Goal: Task Accomplishment & Management: Complete application form

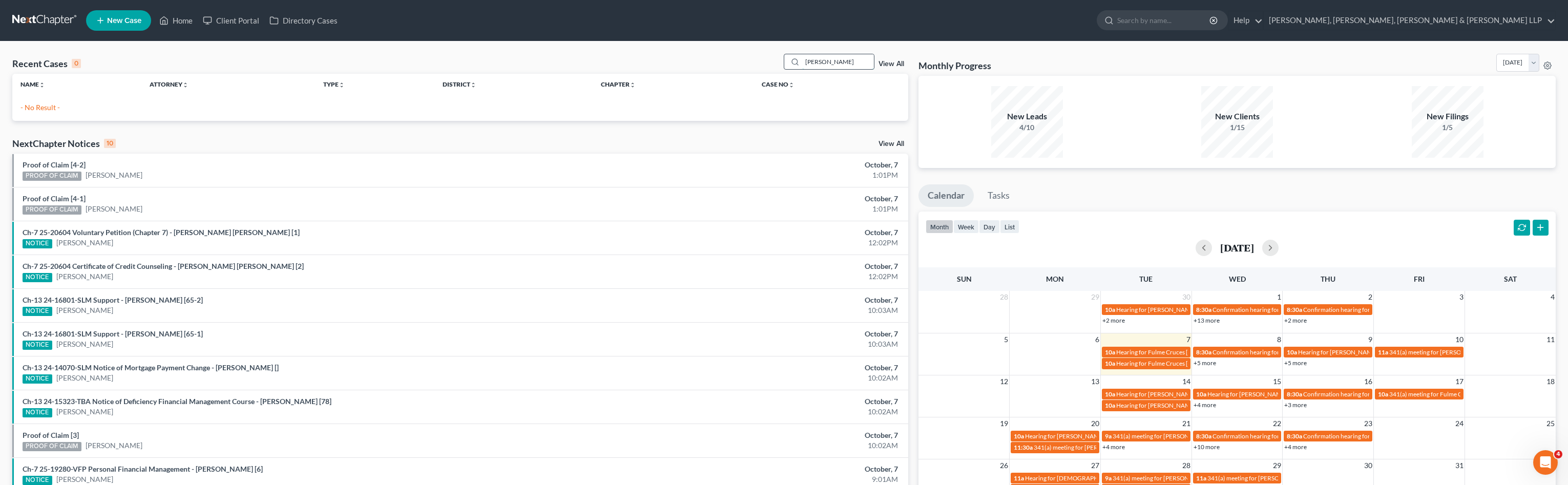
drag, startPoint x: 850, startPoint y: 60, endPoint x: 789, endPoint y: 62, distance: 61.0
click at [789, 62] on div "[PERSON_NAME]" at bounding box center [830, 62] width 91 height 16
type input "dankw"
click at [58, 106] on link "[PERSON_NAME]" at bounding box center [49, 103] width 57 height 9
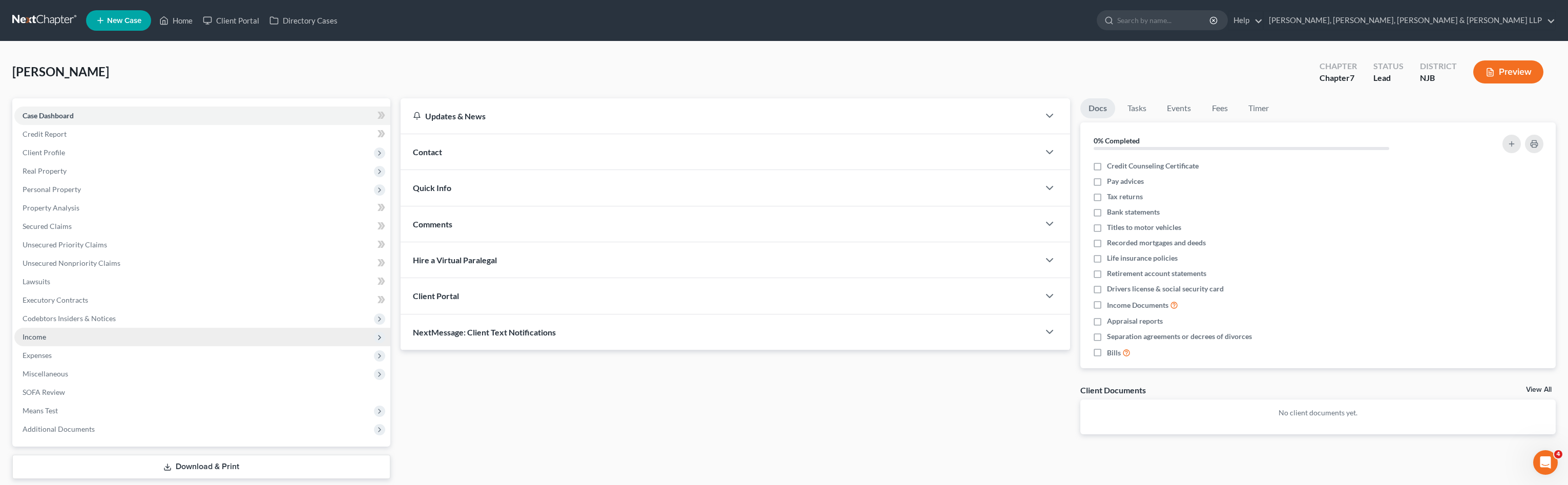
click at [54, 333] on span "Income" at bounding box center [202, 337] width 376 height 19
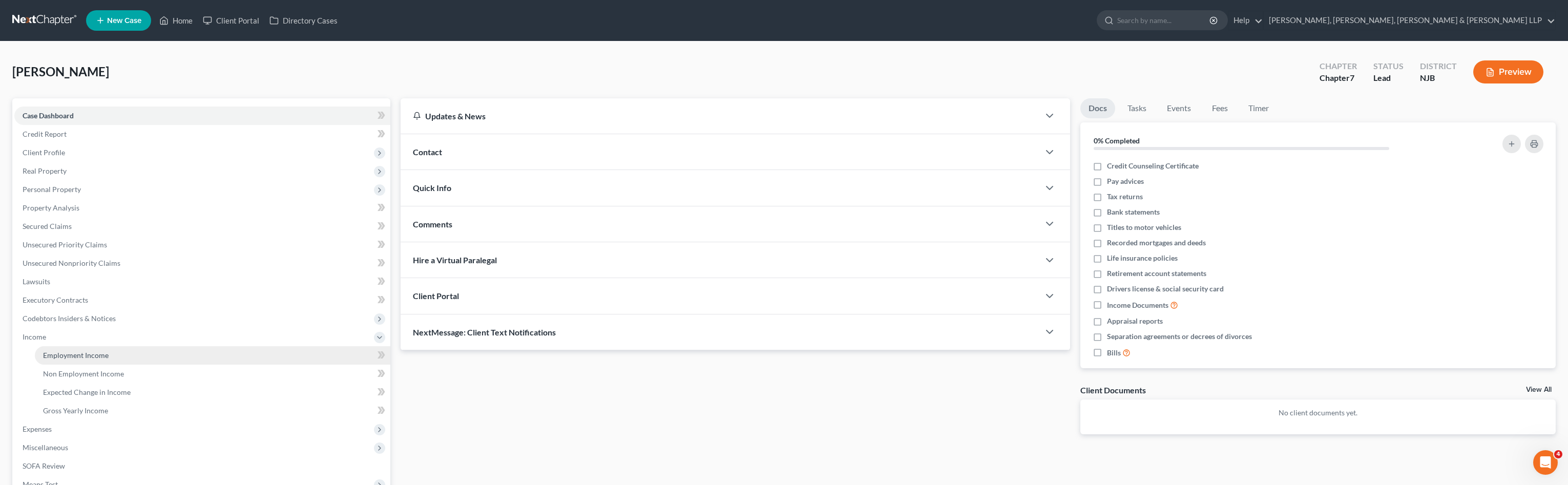
click at [76, 351] on span "Employment Income" at bounding box center [76, 355] width 66 height 9
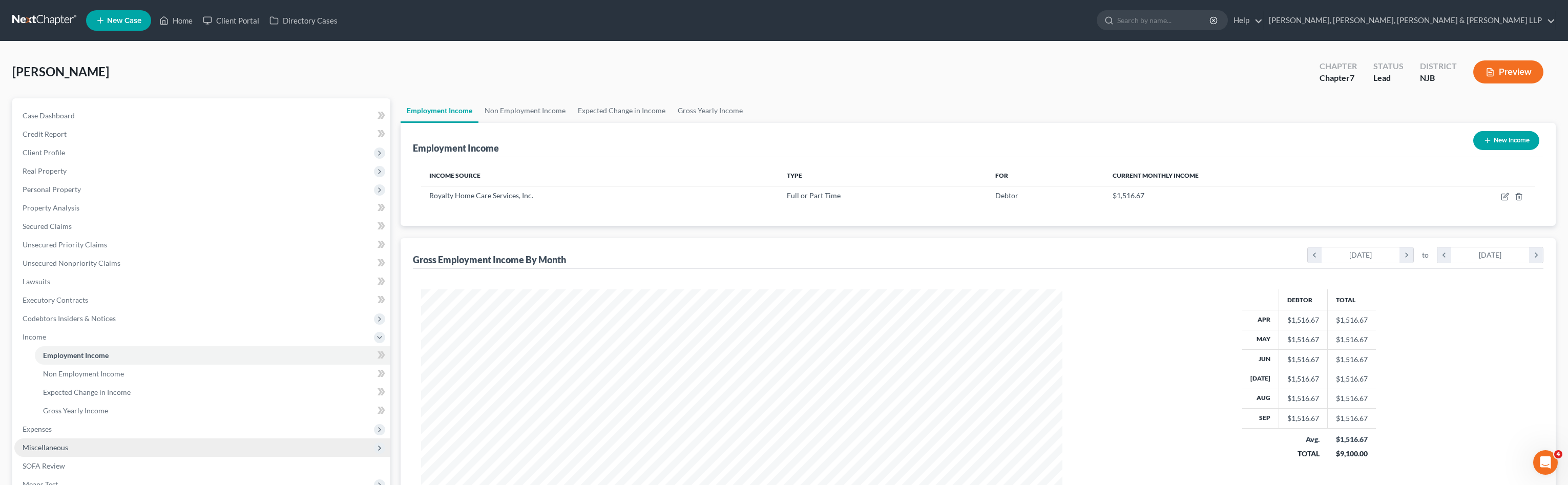
scroll to position [103, 0]
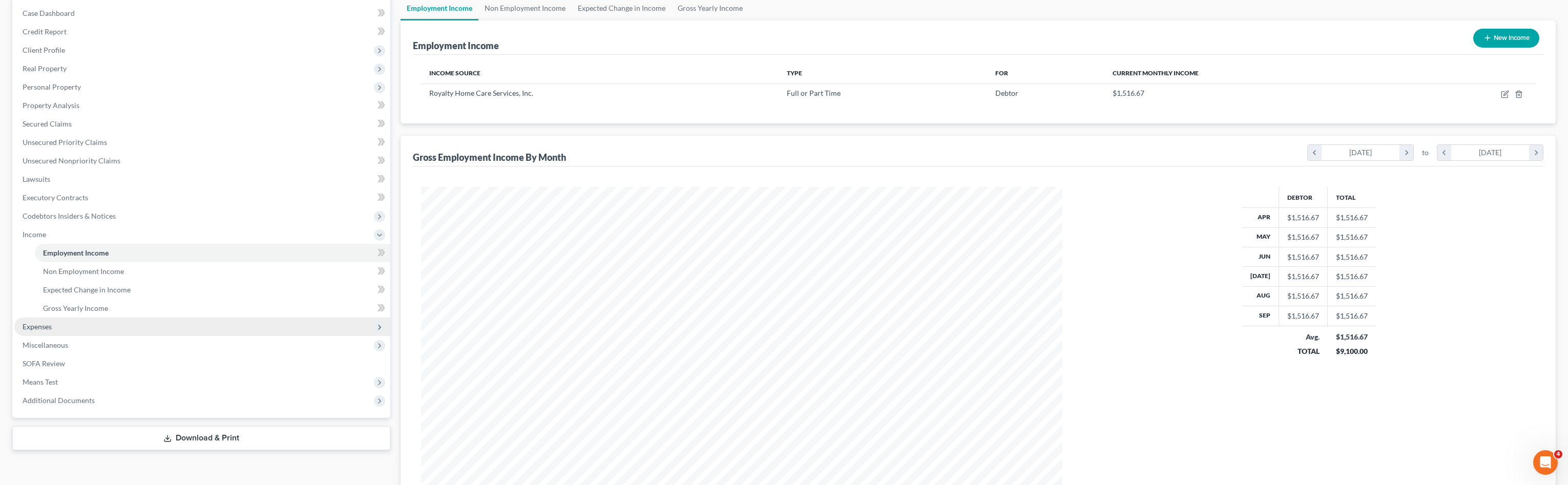
click at [76, 322] on span "Expenses" at bounding box center [202, 327] width 376 height 19
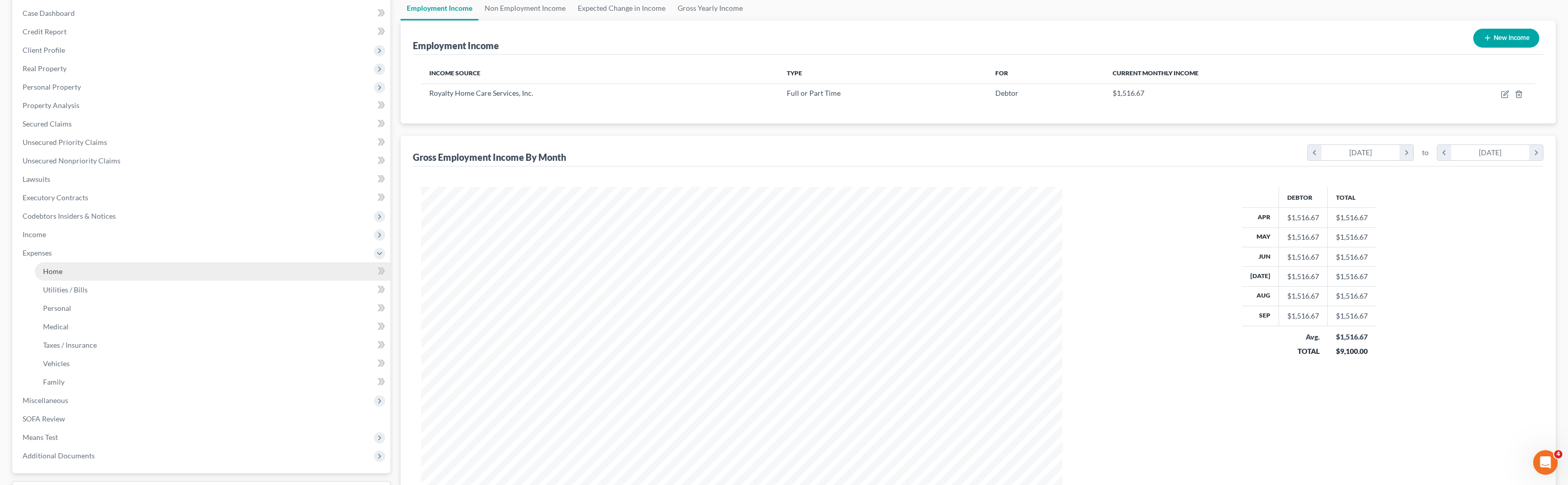
click at [95, 267] on link "Home" at bounding box center [213, 272] width 355 height 19
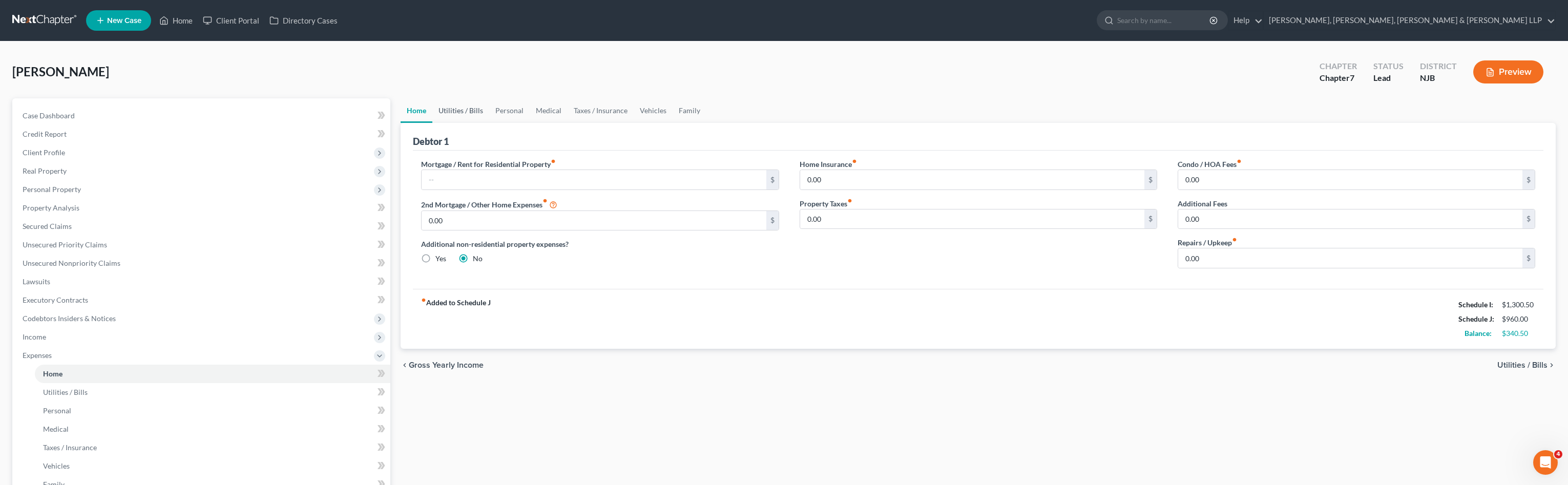
click at [478, 117] on link "Utilities / Bills" at bounding box center [461, 111] width 57 height 25
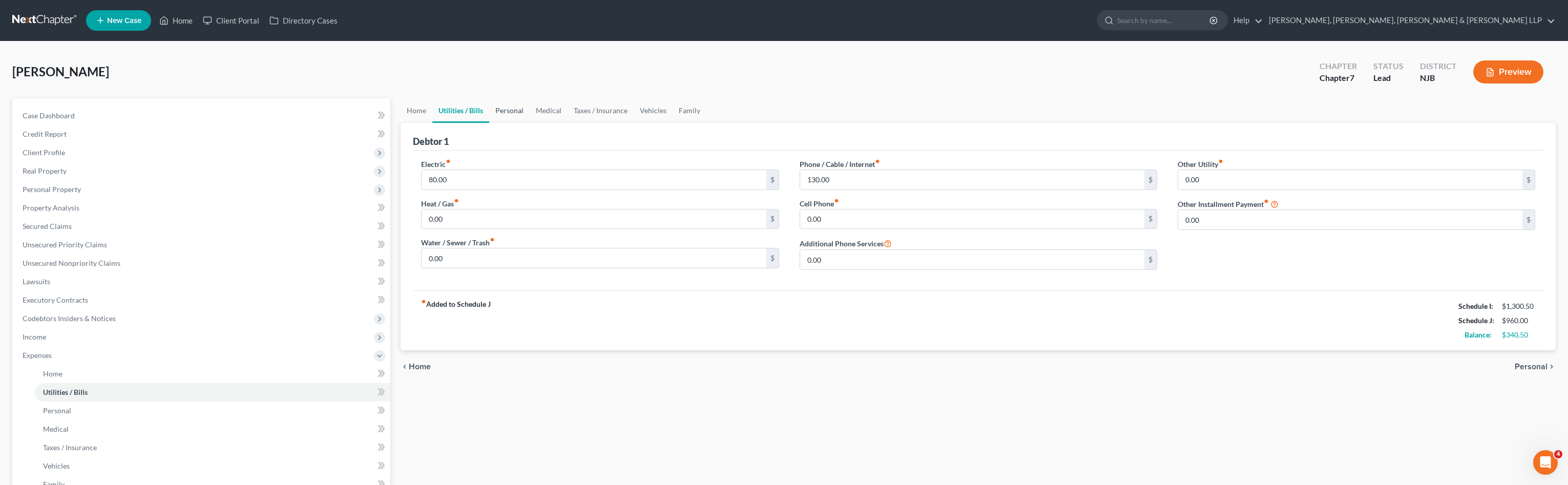
click at [522, 116] on link "Personal" at bounding box center [510, 111] width 40 height 25
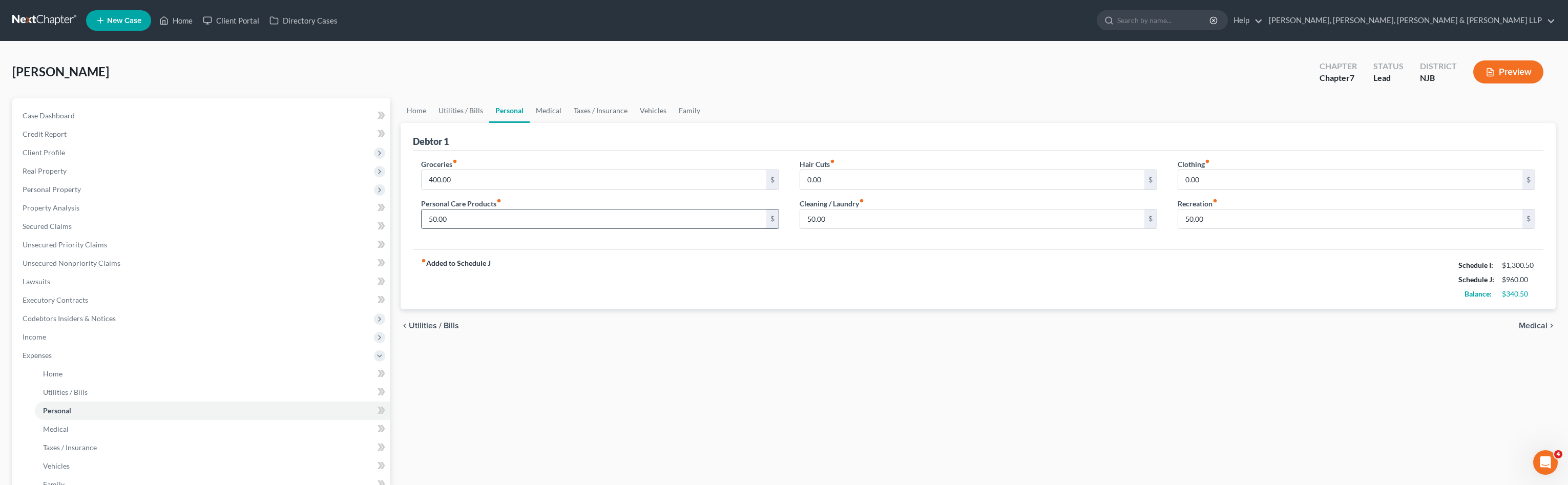
click at [496, 218] on input "50.00" at bounding box center [594, 219] width 344 height 19
type input "0"
type input "25"
type input "20"
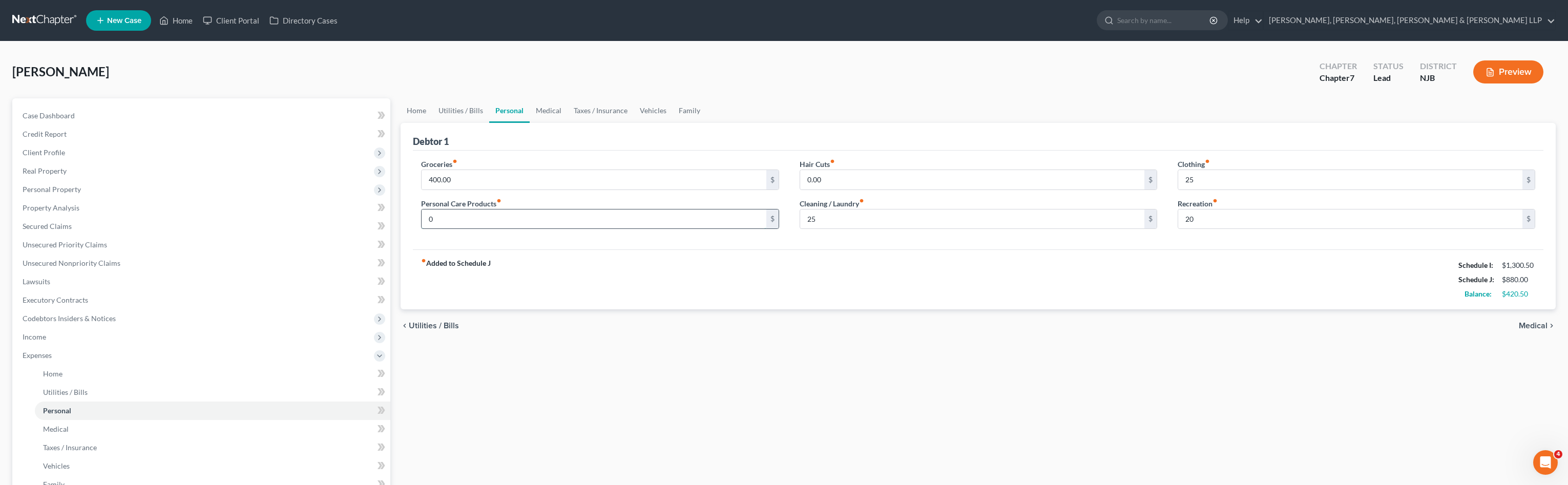
click at [502, 227] on input "0" at bounding box center [594, 219] width 344 height 19
type input "20"
click at [492, 180] on input "400.00" at bounding box center [594, 180] width 344 height 19
type input "350"
click at [555, 117] on link "Medical" at bounding box center [549, 111] width 38 height 25
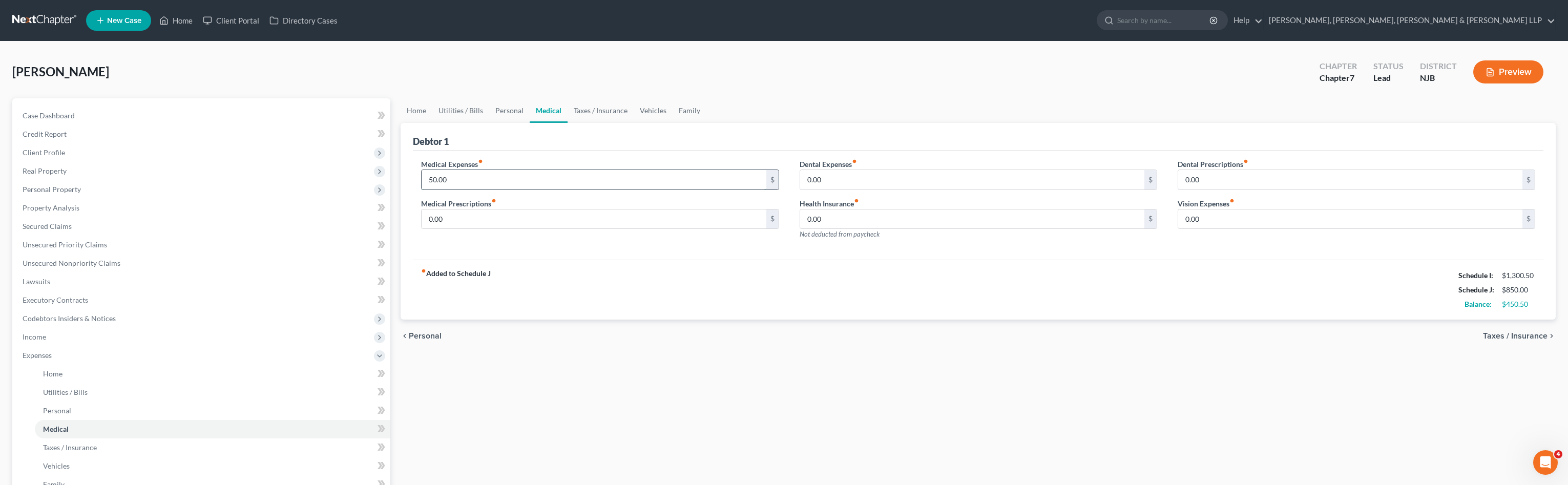
click at [488, 179] on input "50.00" at bounding box center [594, 180] width 344 height 19
type input "0"
click at [605, 116] on link "Taxes / Insurance" at bounding box center [600, 111] width 66 height 25
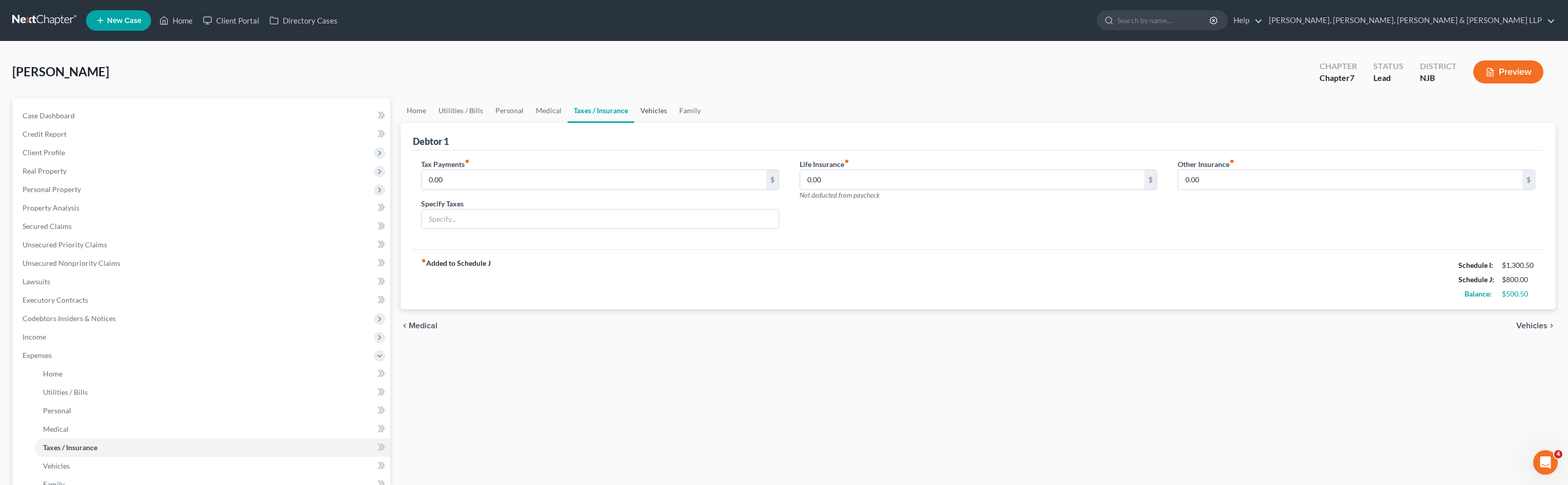
click at [649, 113] on link "Vehicles" at bounding box center [654, 111] width 39 height 25
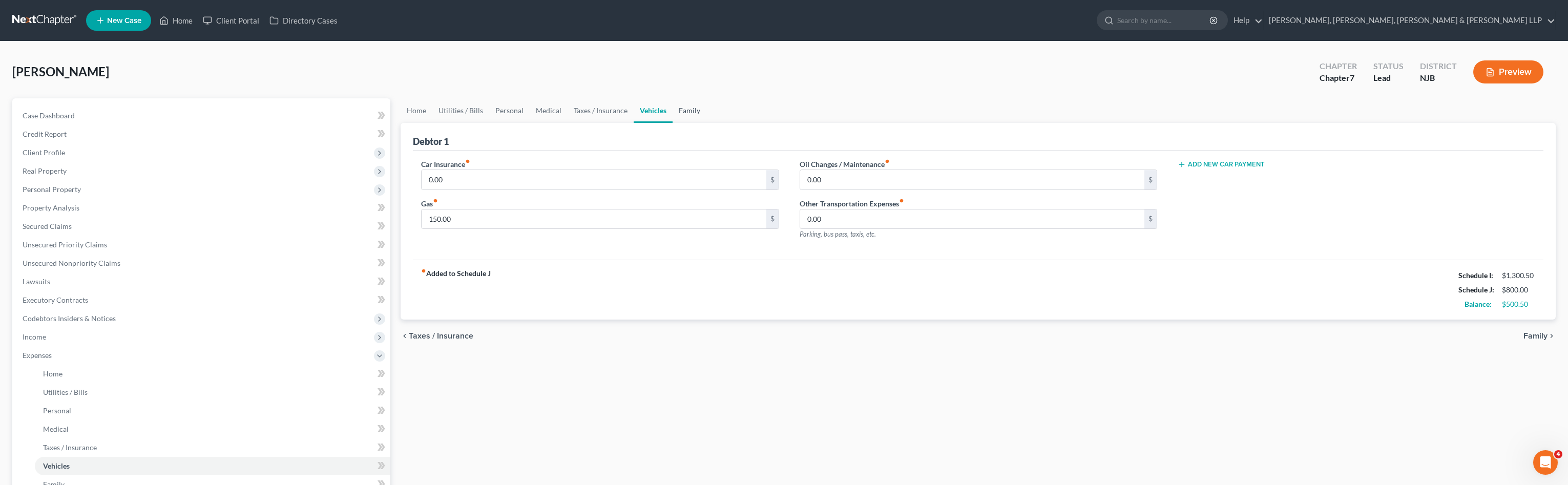
click at [688, 113] on link "Family" at bounding box center [689, 111] width 34 height 25
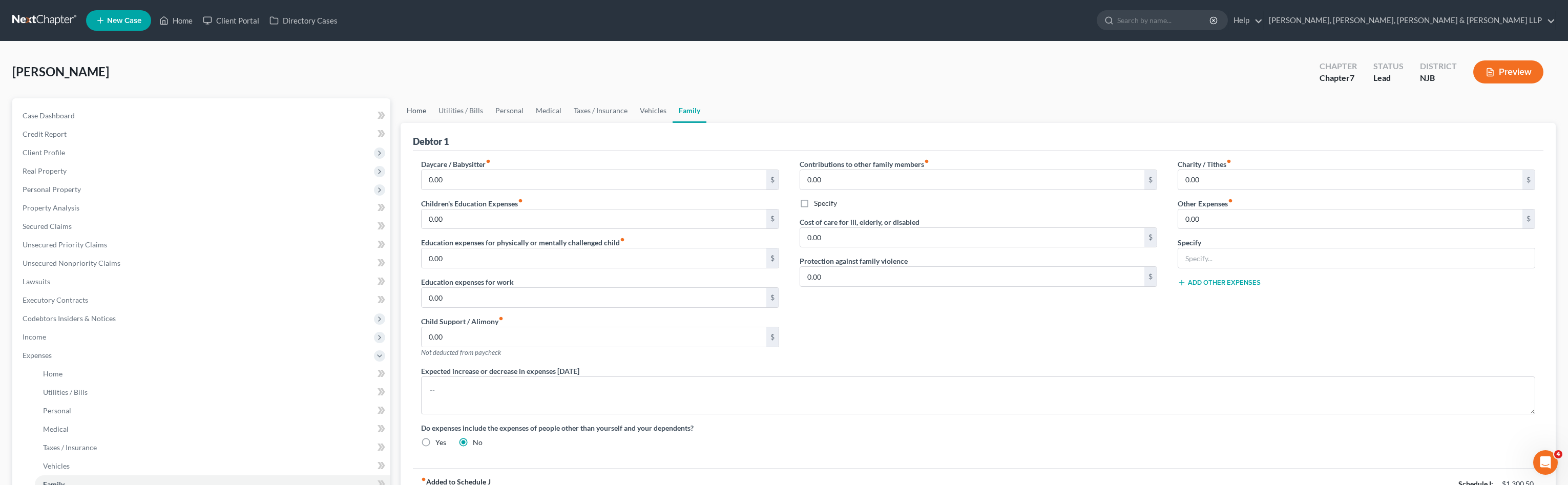
click at [426, 117] on link "Home" at bounding box center [416, 111] width 32 height 25
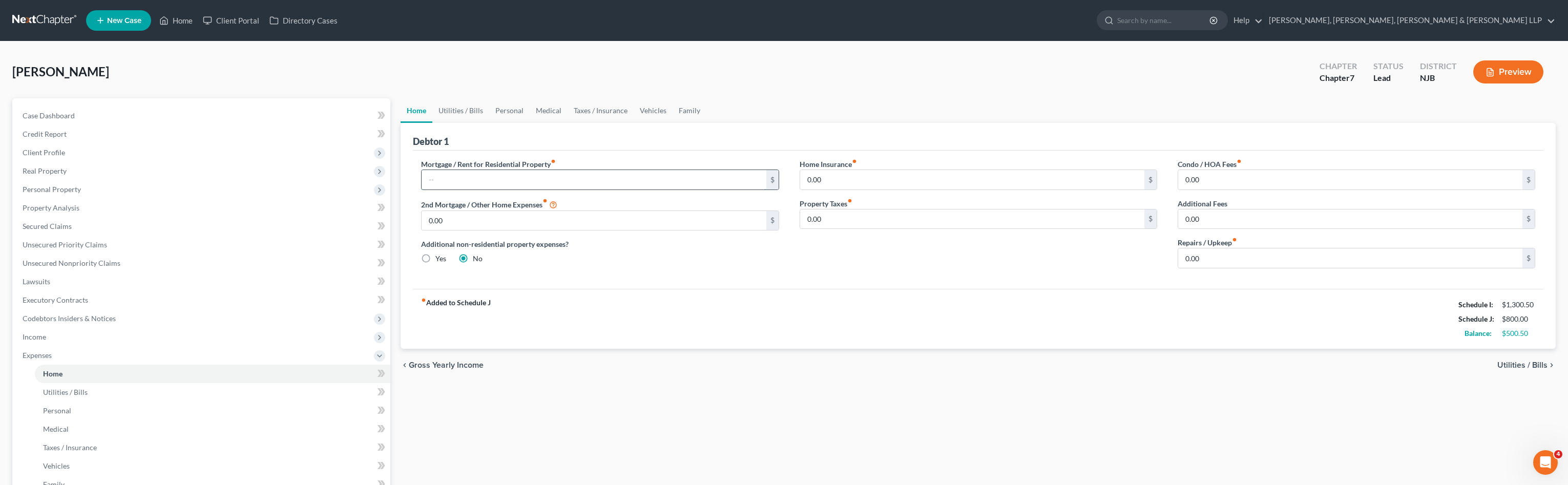
click at [455, 175] on input "text" at bounding box center [594, 180] width 344 height 19
type input "500"
click at [475, 114] on link "Utilities / Bills" at bounding box center [461, 111] width 57 height 25
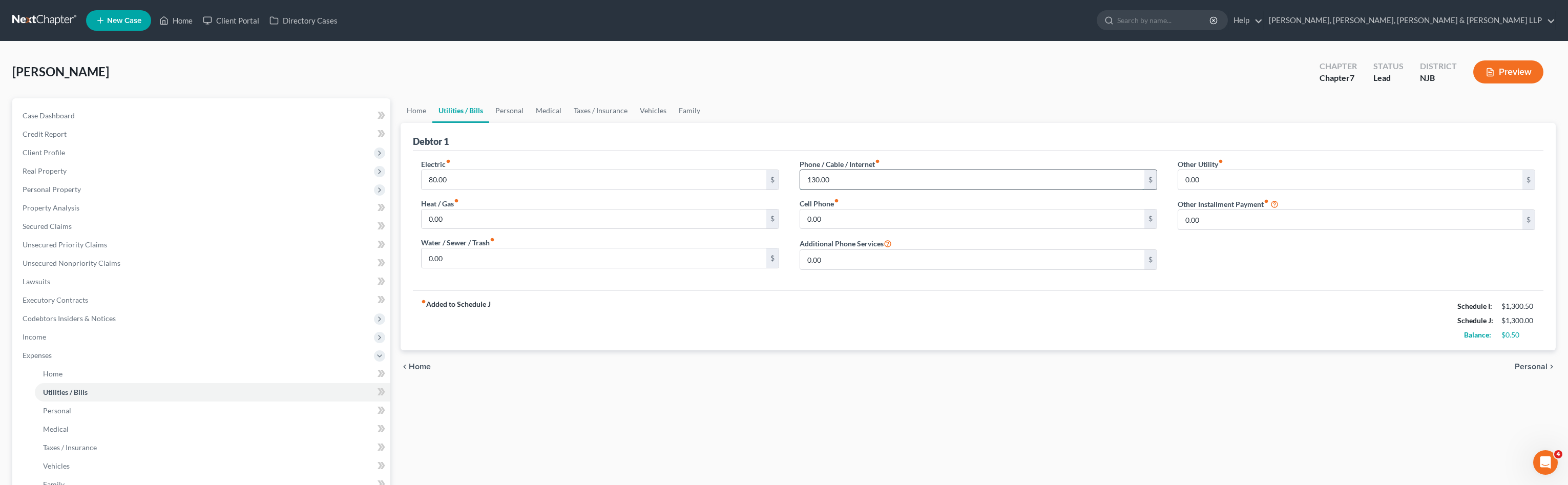
click at [911, 189] on input "130.00" at bounding box center [972, 180] width 344 height 19
type input "60"
type input "45"
click at [518, 116] on link "Personal" at bounding box center [510, 111] width 40 height 25
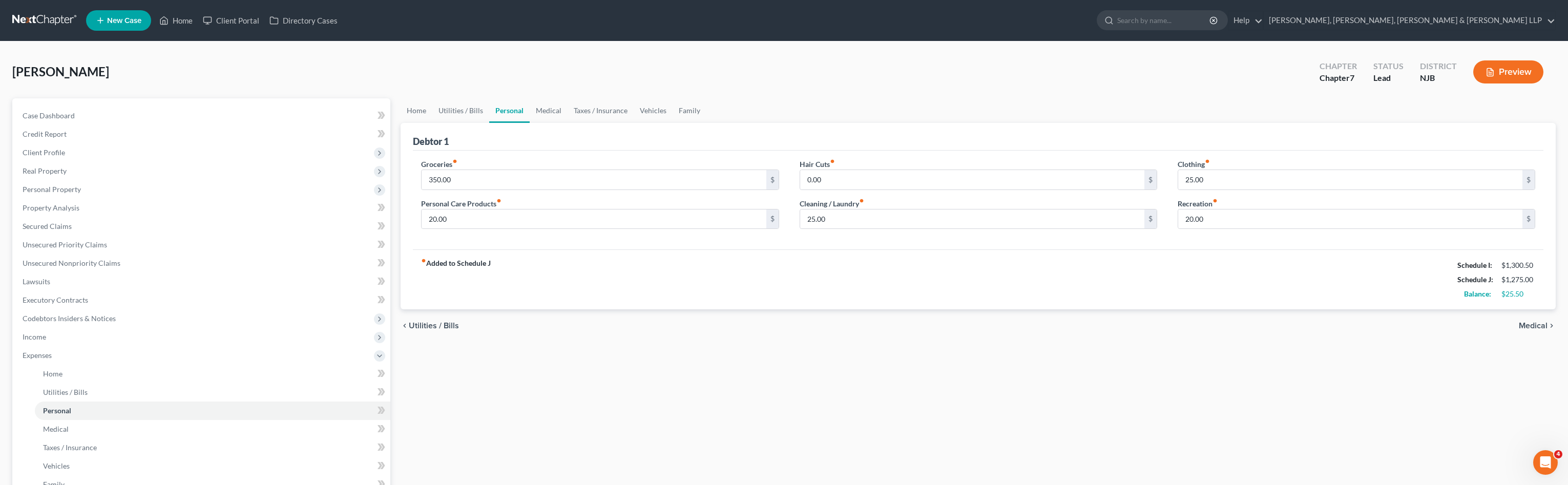
click at [1516, 71] on button "Preview" at bounding box center [1508, 72] width 70 height 23
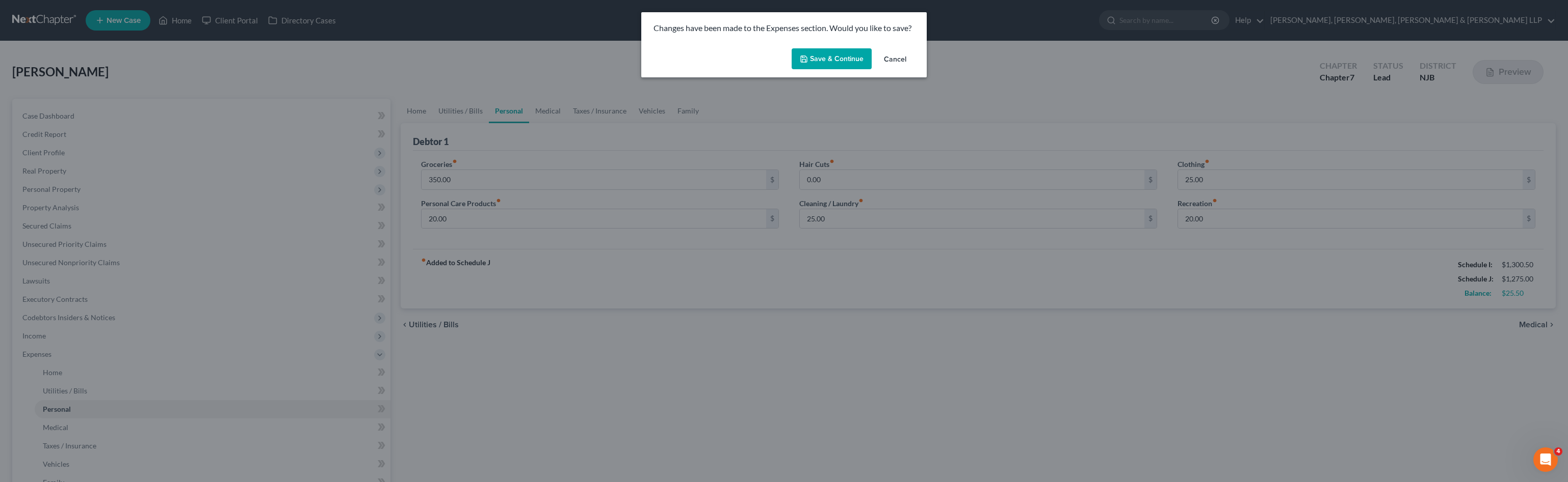
click at [842, 65] on button "Save & Continue" at bounding box center [831, 59] width 80 height 21
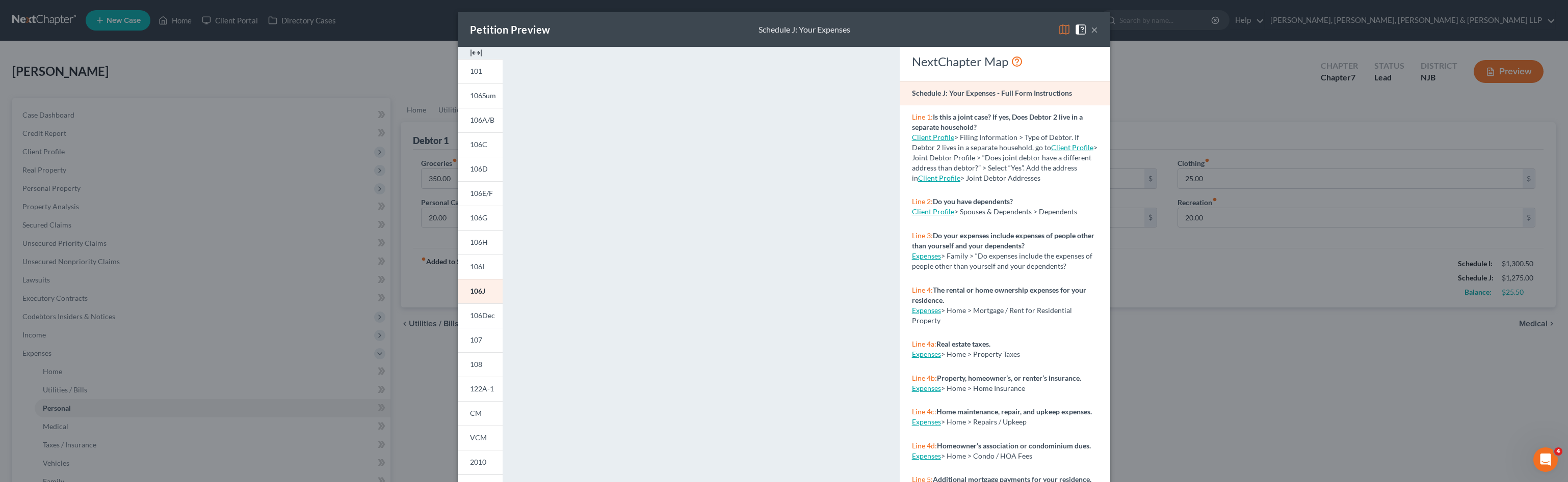
click at [1093, 35] on button "×" at bounding box center [1094, 29] width 7 height 12
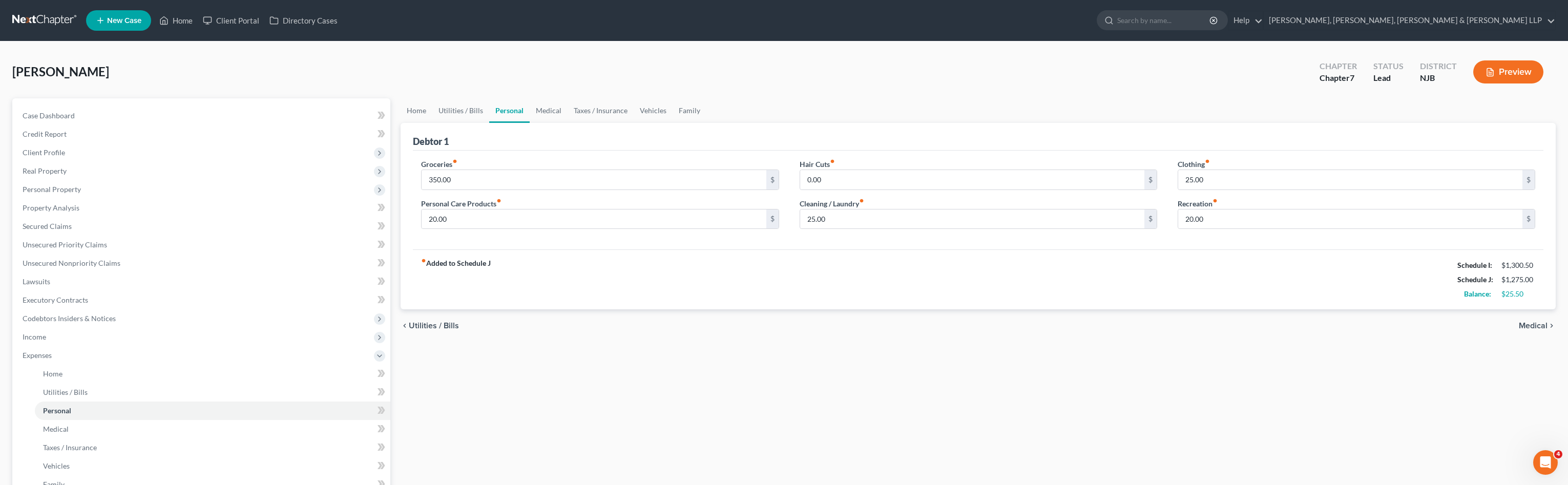
click at [1508, 381] on div "Home Utilities / Bills Personal Medical Taxes / Insurance Vehicles Family Debto…" at bounding box center [978, 354] width 1166 height 510
